Goal: Transaction & Acquisition: Purchase product/service

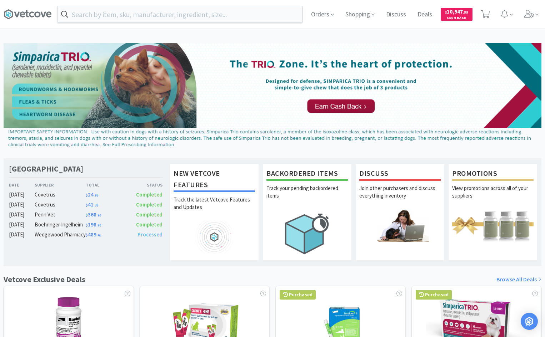
click at [41, 213] on div "Penn Vet" at bounding box center [60, 215] width 51 height 9
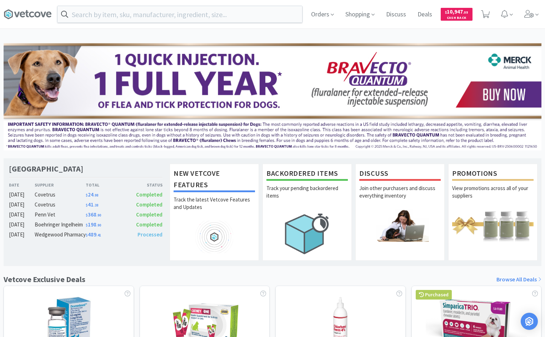
click at [52, 205] on div "Covetrus" at bounding box center [60, 205] width 51 height 9
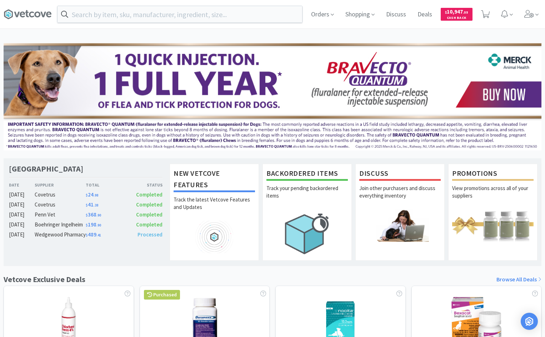
click at [49, 194] on div "Covetrus" at bounding box center [60, 195] width 51 height 9
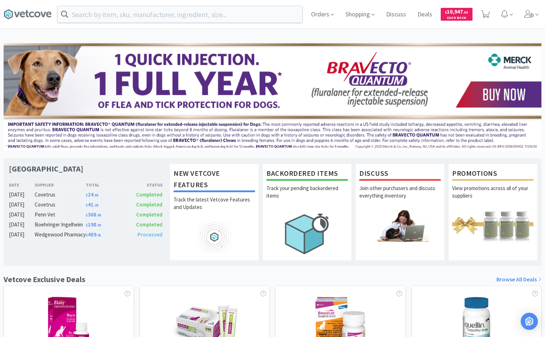
click at [40, 202] on div "Covetrus" at bounding box center [60, 205] width 51 height 9
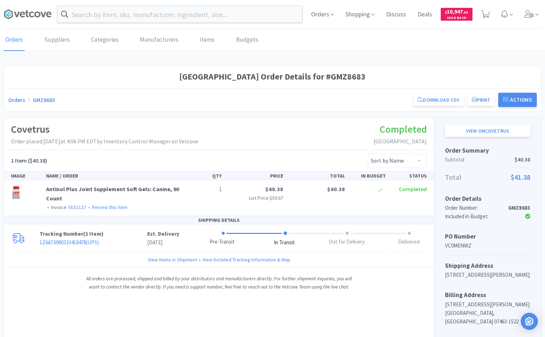
click at [18, 43] on link "Orders" at bounding box center [14, 40] width 21 height 22
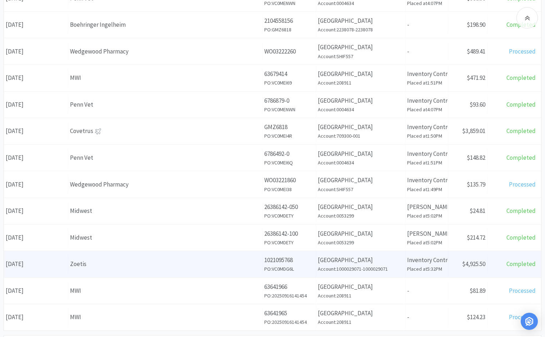
scroll to position [214, 0]
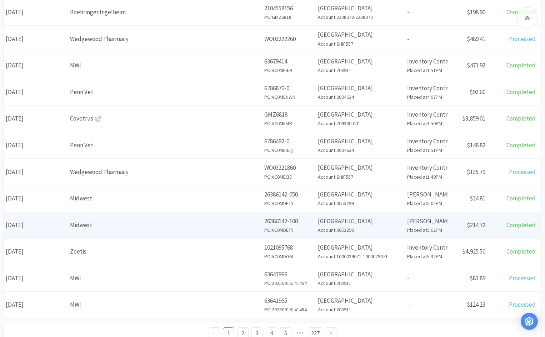
click at [191, 222] on div "Midwest" at bounding box center [165, 226] width 190 height 10
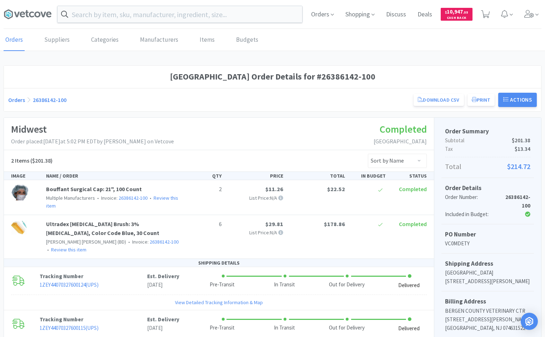
scroll to position [214, 0]
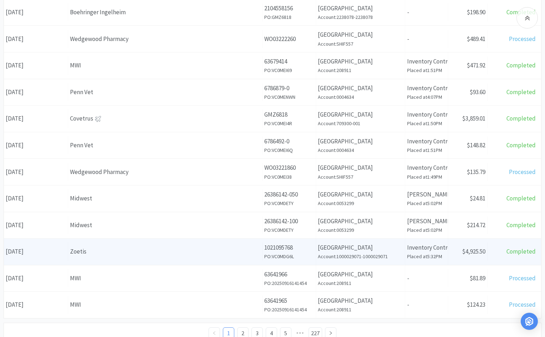
click at [189, 254] on div "Zoetis" at bounding box center [165, 252] width 190 height 10
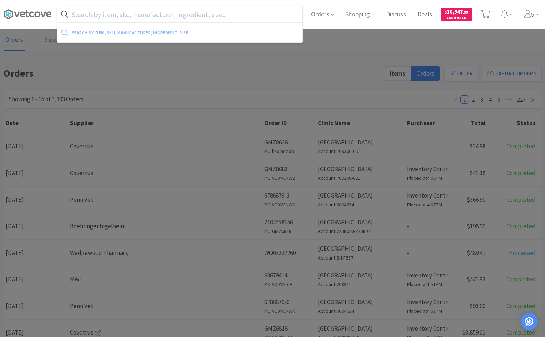
click at [119, 17] on input "text" at bounding box center [179, 14] width 244 height 16
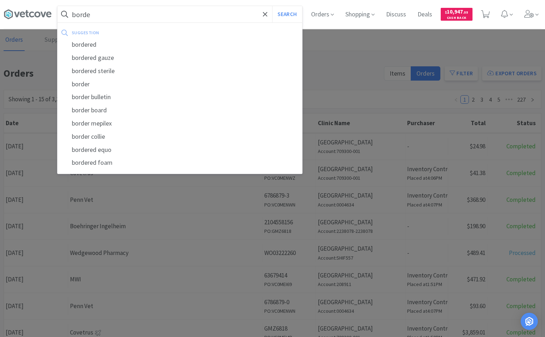
type input "borde"
click at [272, 6] on button "Search" at bounding box center [287, 14] width 30 height 16
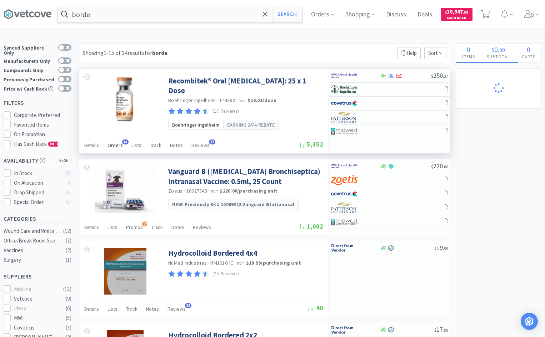
click at [109, 142] on span "Orders" at bounding box center [114, 145] width 15 height 6
select select "1"
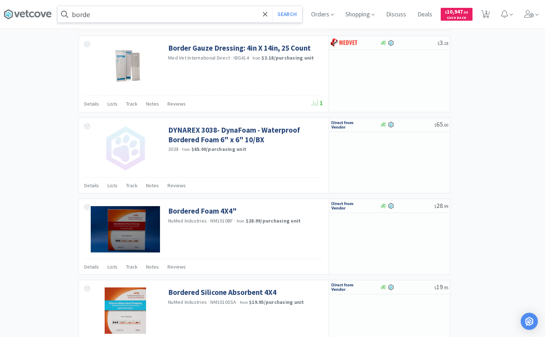
scroll to position [884, 0]
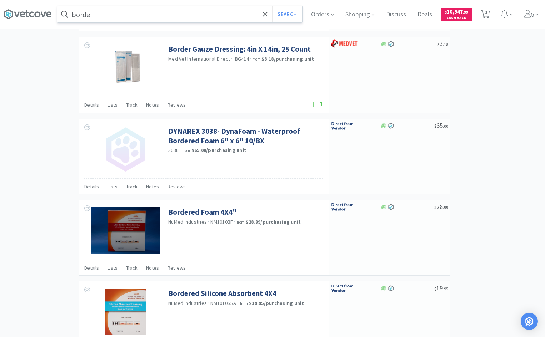
click at [161, 16] on input "borde" at bounding box center [179, 14] width 244 height 16
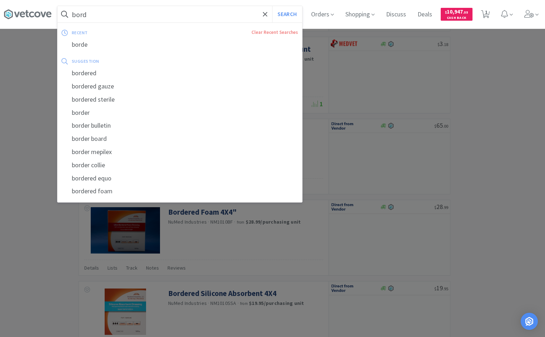
type input "bord"
click at [272, 6] on button "Search" at bounding box center [287, 14] width 30 height 16
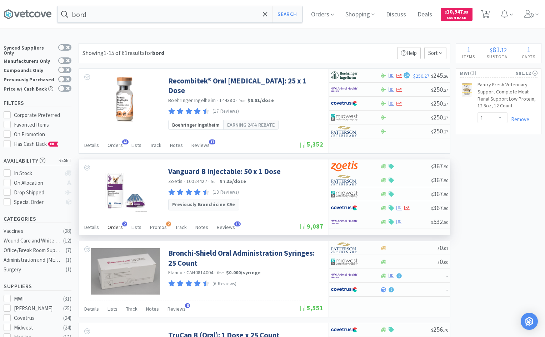
click at [114, 224] on span "Orders" at bounding box center [114, 227] width 15 height 6
